Goal: Feedback & Contribution: Contribute content

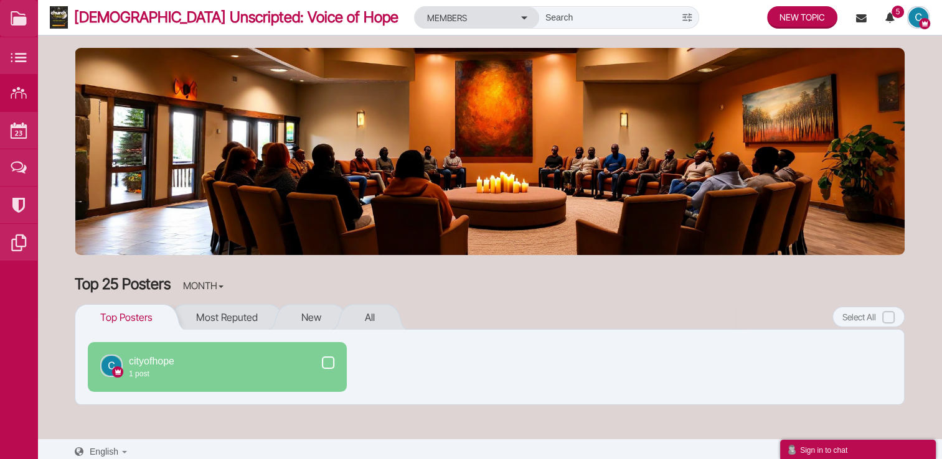
scroll to position [4, 0]
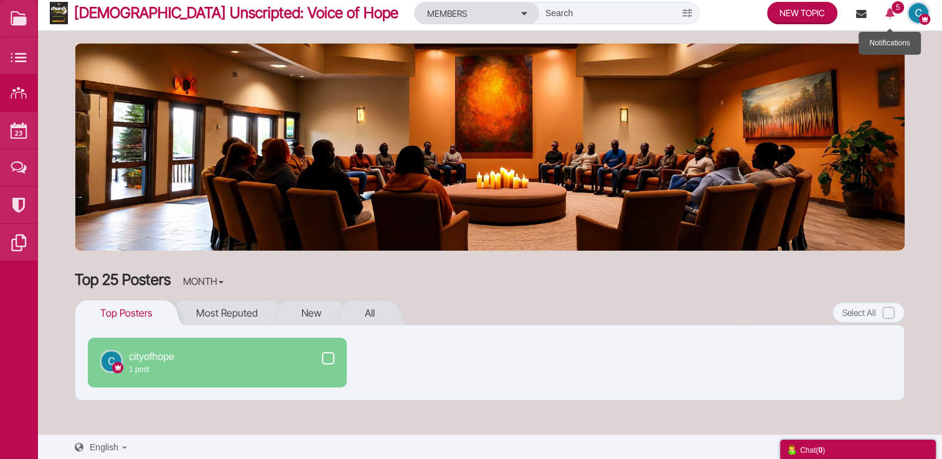
click at [886, 17] on icon at bounding box center [889, 15] width 22 height 22
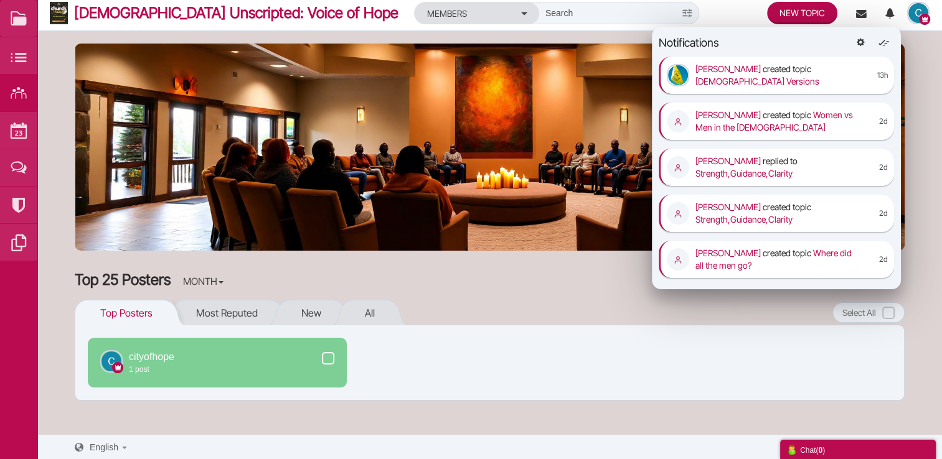
click at [519, 289] on div "Top 25 Posters Month Month All time Top Posters Most Reputed New All cityofhope…" at bounding box center [490, 337] width 830 height 134
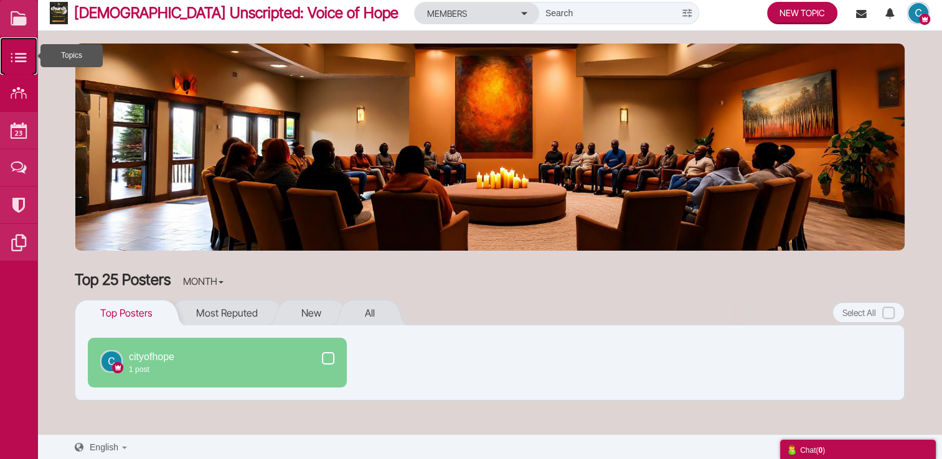
click at [25, 62] on small at bounding box center [18, 55] width 37 height 37
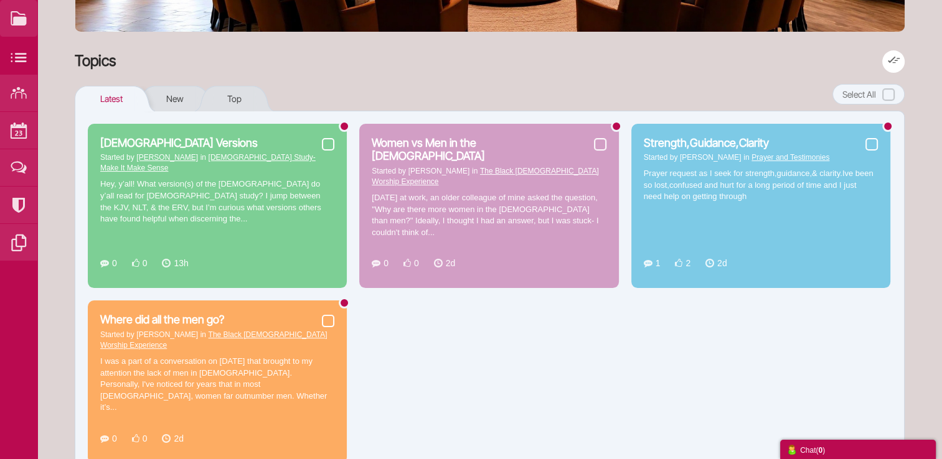
scroll to position [252, 0]
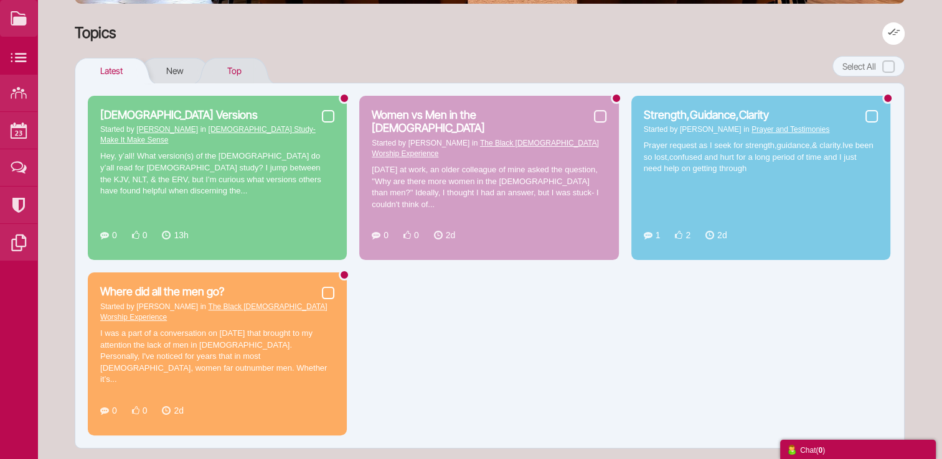
click at [233, 67] on link "Top" at bounding box center [234, 71] width 39 height 26
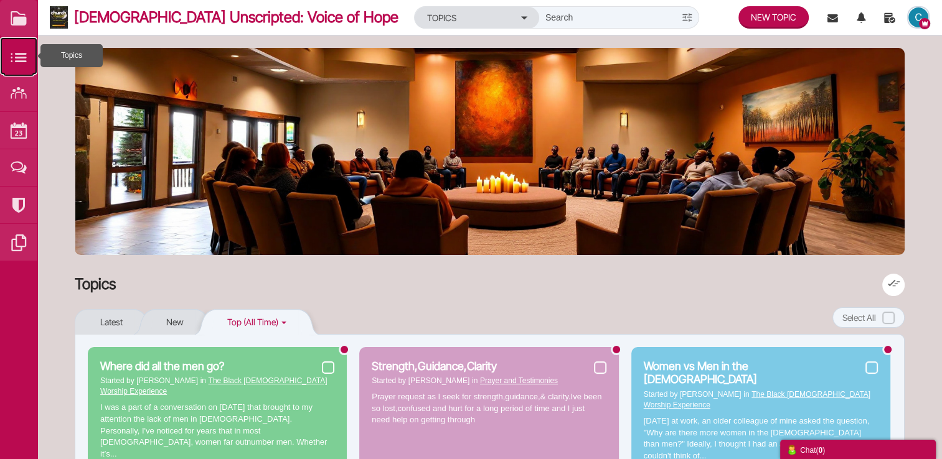
click at [11, 60] on small at bounding box center [18, 55] width 37 height 37
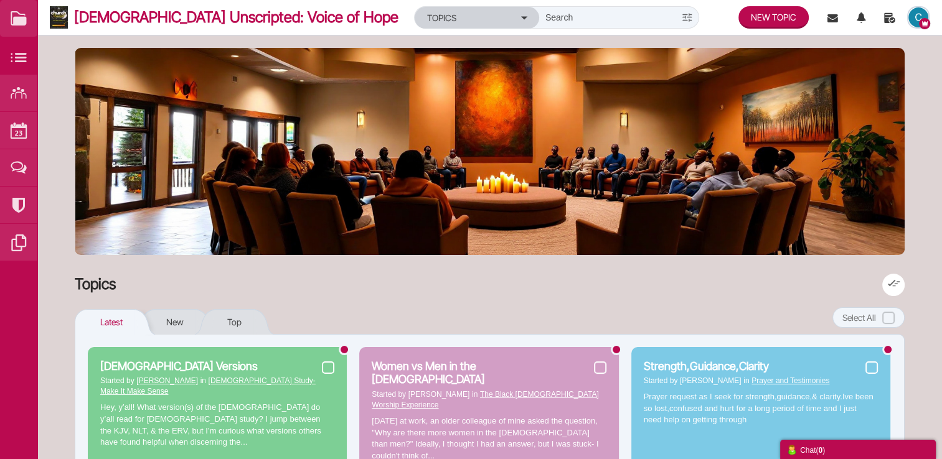
click at [421, 9] on button "Topics" at bounding box center [477, 18] width 125 height 22
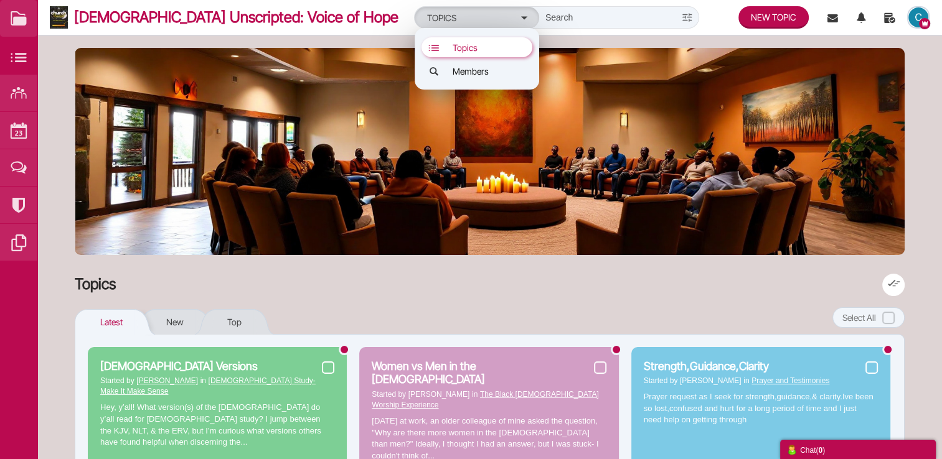
click at [421, 47] on link "Topics" at bounding box center [476, 47] width 111 height 20
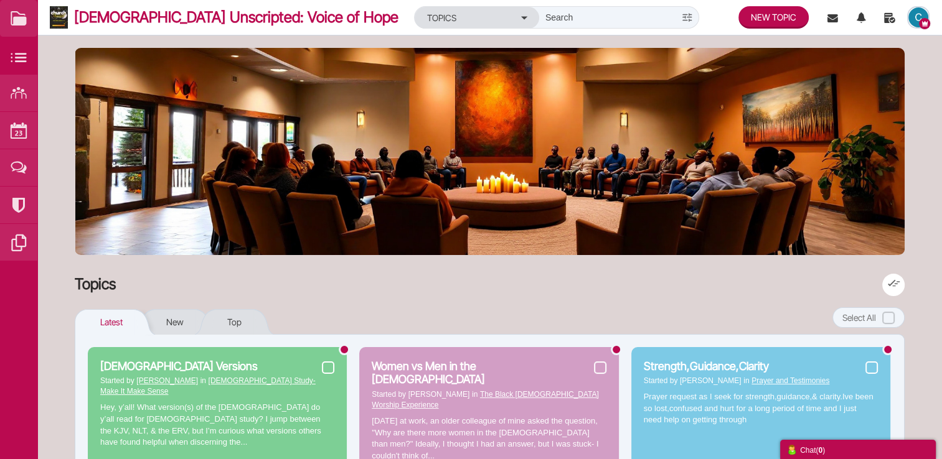
click at [539, 25] on input "text" at bounding box center [607, 17] width 137 height 21
click at [539, 19] on input "text" at bounding box center [607, 17] width 137 height 21
click at [18, 165] on small at bounding box center [18, 167] width 37 height 37
click at [24, 210] on small at bounding box center [18, 205] width 37 height 37
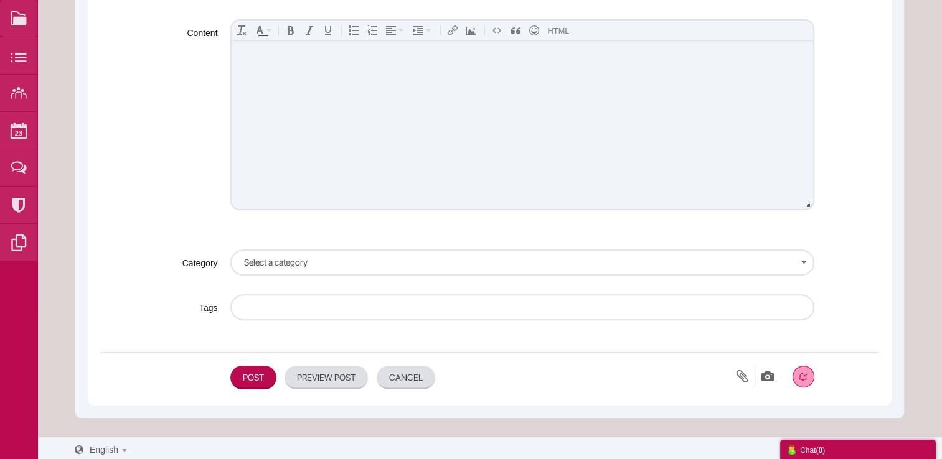
scroll to position [354, 0]
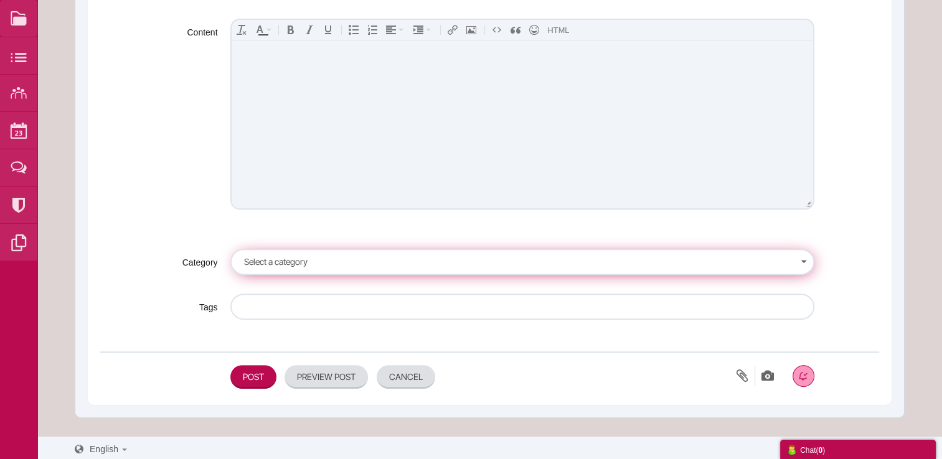
click at [357, 265] on button "Select a category" at bounding box center [522, 262] width 584 height 26
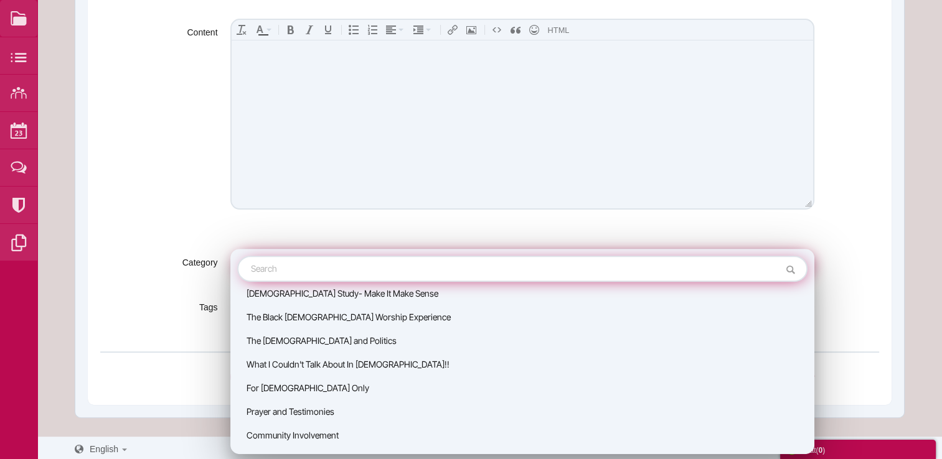
click at [357, 265] on input "text" at bounding box center [522, 269] width 570 height 26
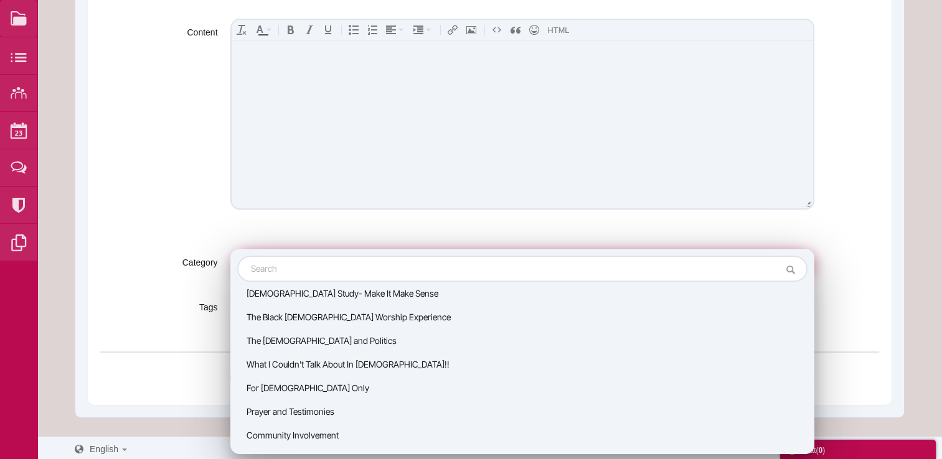
click at [312, 230] on div "Content div Deleting Attachment... getFilename get_filesize 0% Cancel Uploading…" at bounding box center [489, 134] width 779 height 230
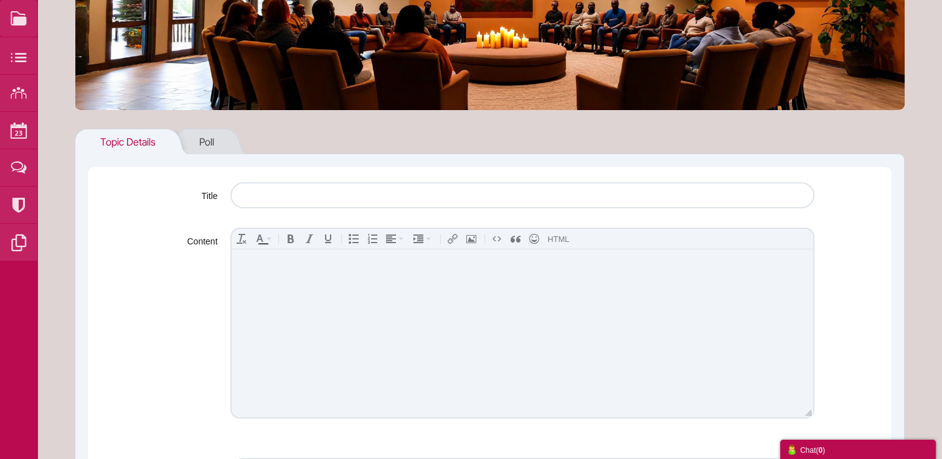
scroll to position [148, 0]
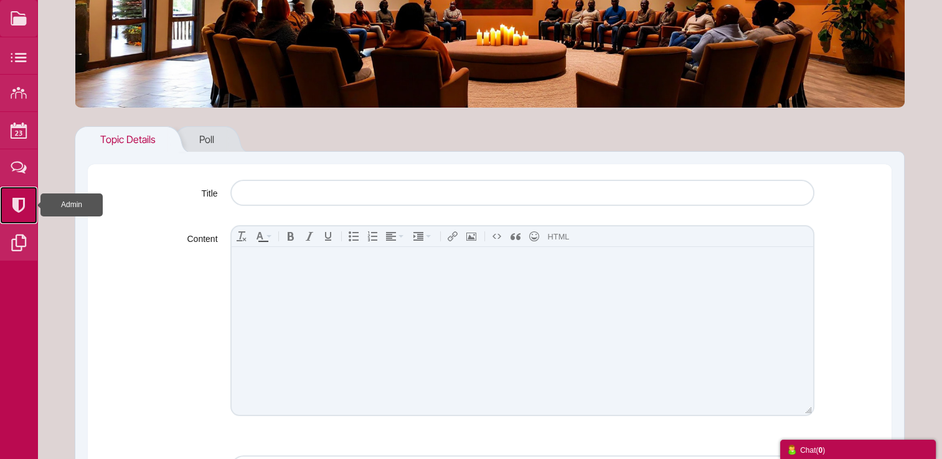
click at [22, 200] on small at bounding box center [18, 205] width 37 height 37
